Goal: Navigation & Orientation: Find specific page/section

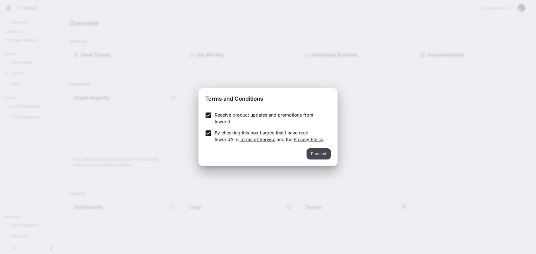
click at [309, 156] on button "Proceed" at bounding box center [318, 154] width 24 height 11
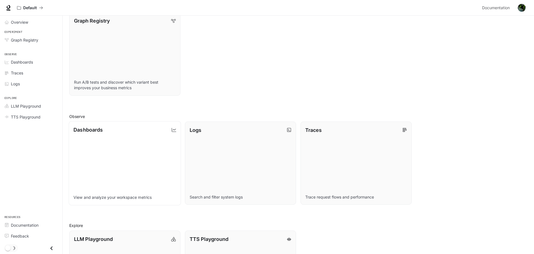
scroll to position [84, 0]
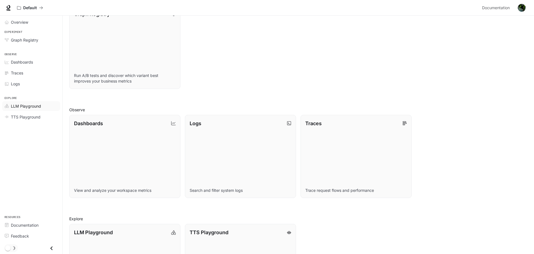
click at [20, 106] on span "LLM Playground" at bounding box center [26, 106] width 30 height 6
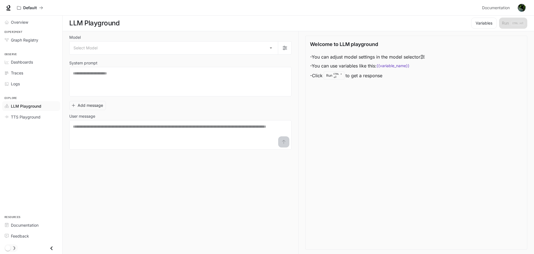
scroll to position [0, 0]
click at [13, 64] on span "Dashboards" at bounding box center [22, 62] width 22 height 6
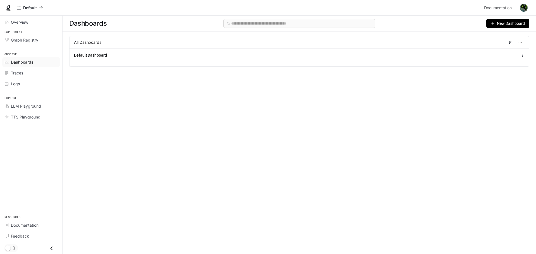
click at [493, 26] on button "New Dashboard" at bounding box center [507, 23] width 43 height 9
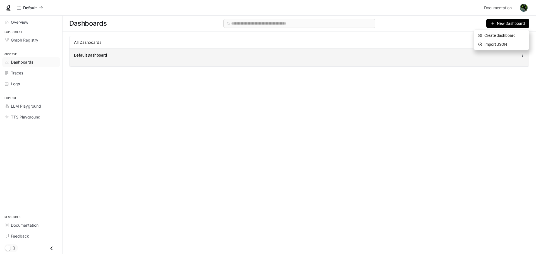
click at [306, 57] on div "Default Dashboard" at bounding box center [205, 55] width 263 height 6
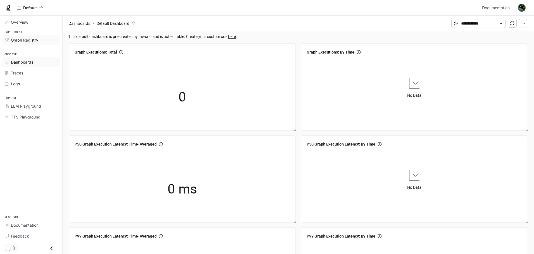
click at [28, 41] on span "Graph Registry" at bounding box center [24, 40] width 27 height 6
